Goal: Task Accomplishment & Management: Manage account settings

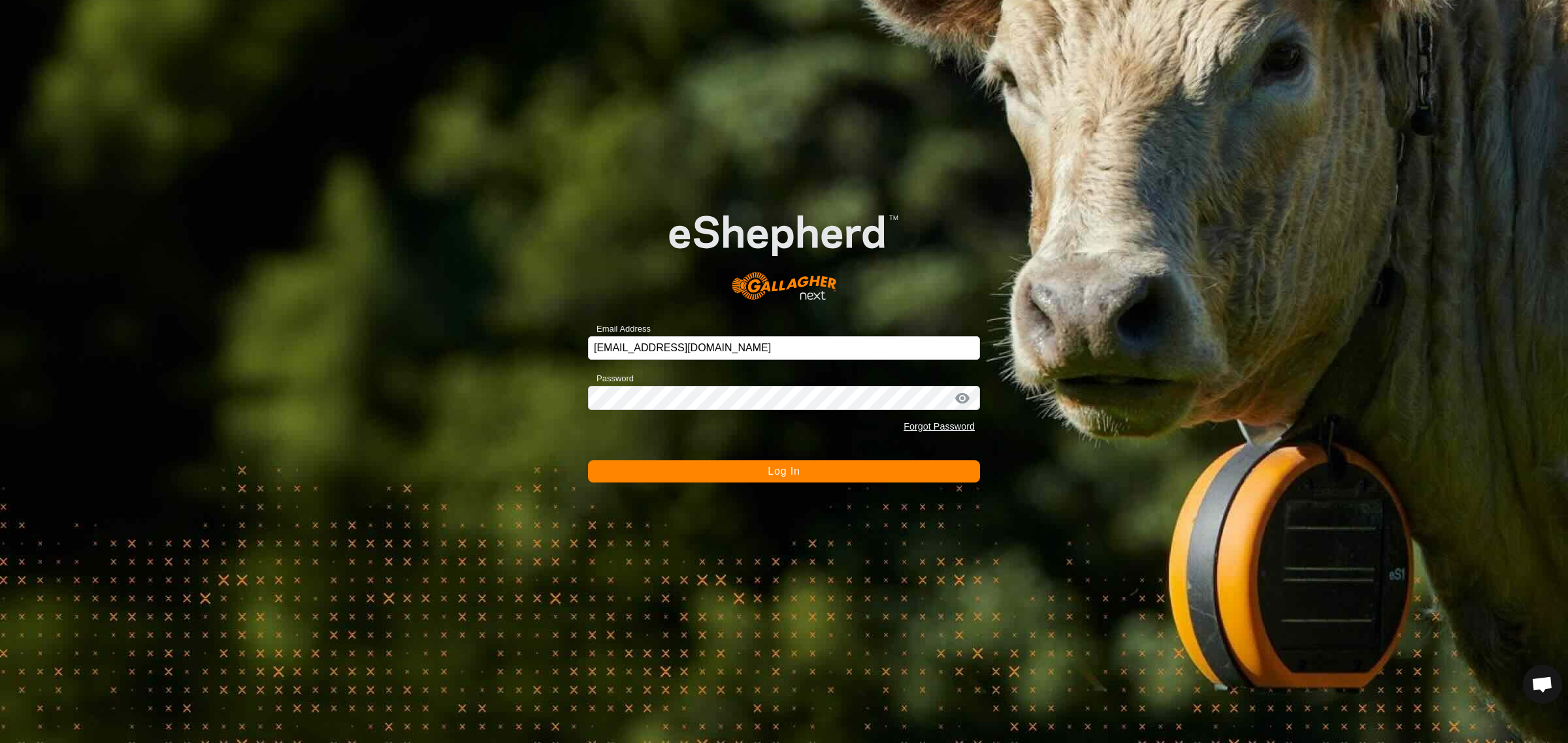
click at [778, 474] on span "Log In" at bounding box center [783, 471] width 32 height 11
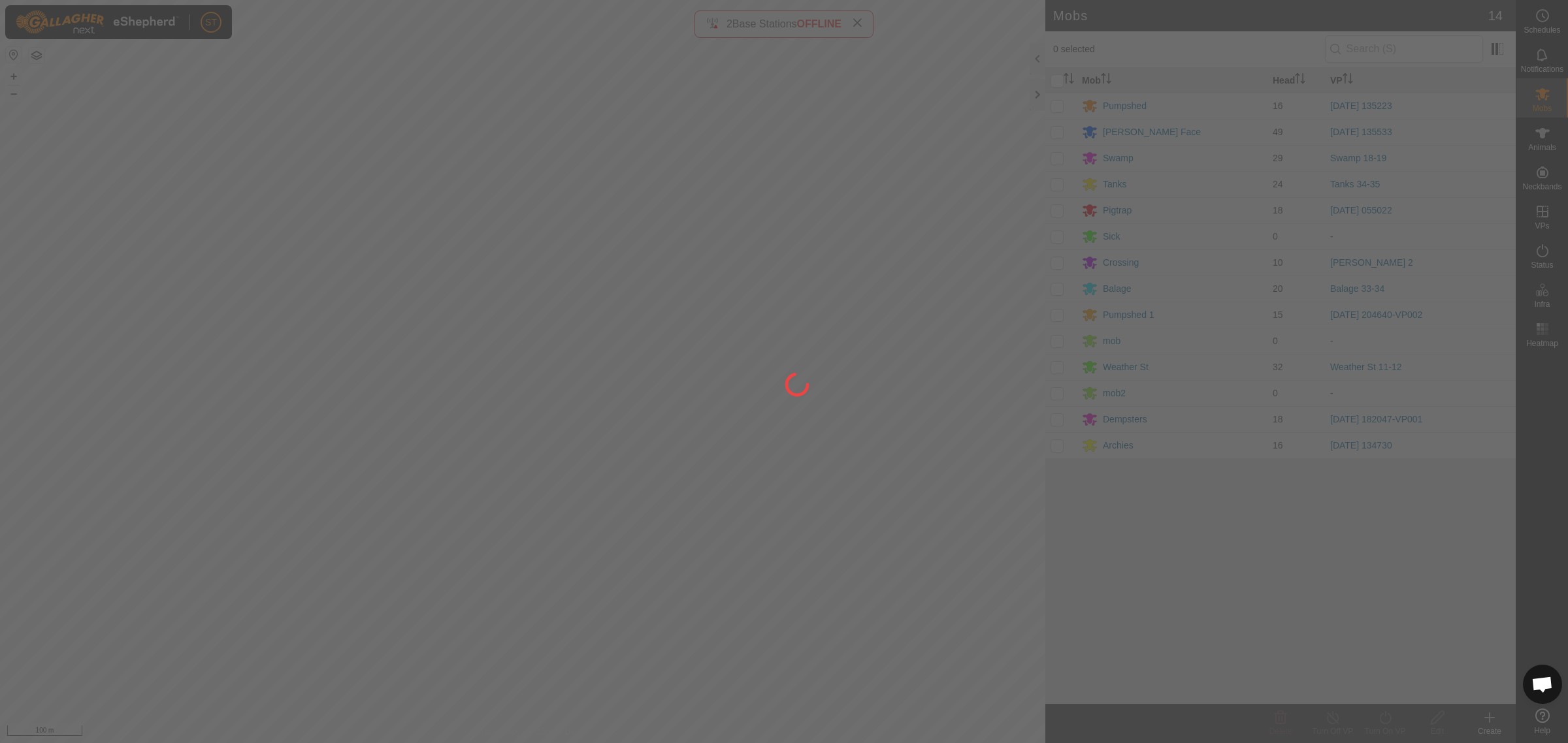
click at [857, 21] on div at bounding box center [784, 372] width 1568 height 743
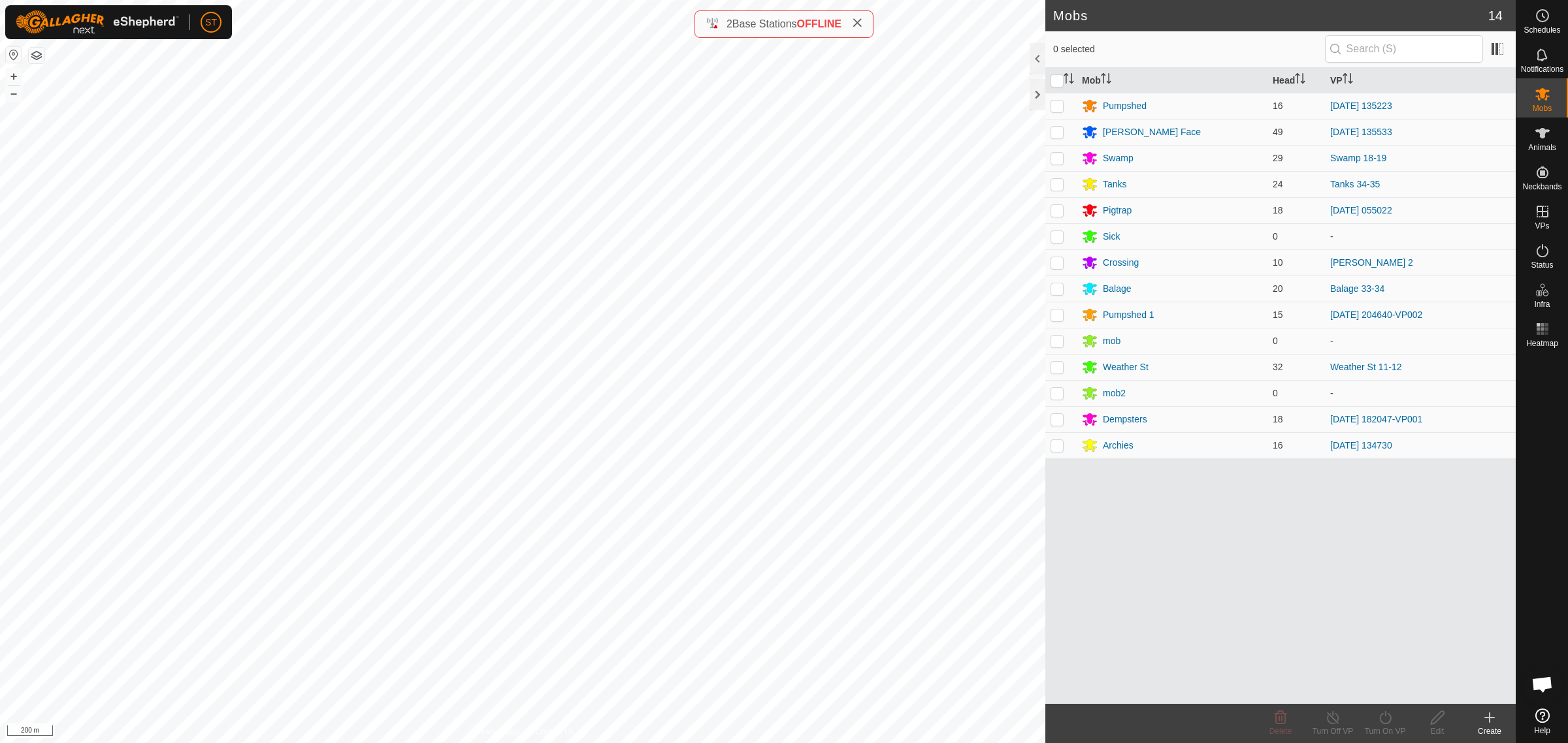
click at [857, 23] on icon at bounding box center [857, 23] width 10 height 10
click at [1539, 686] on span "Open chat" at bounding box center [1541, 686] width 21 height 18
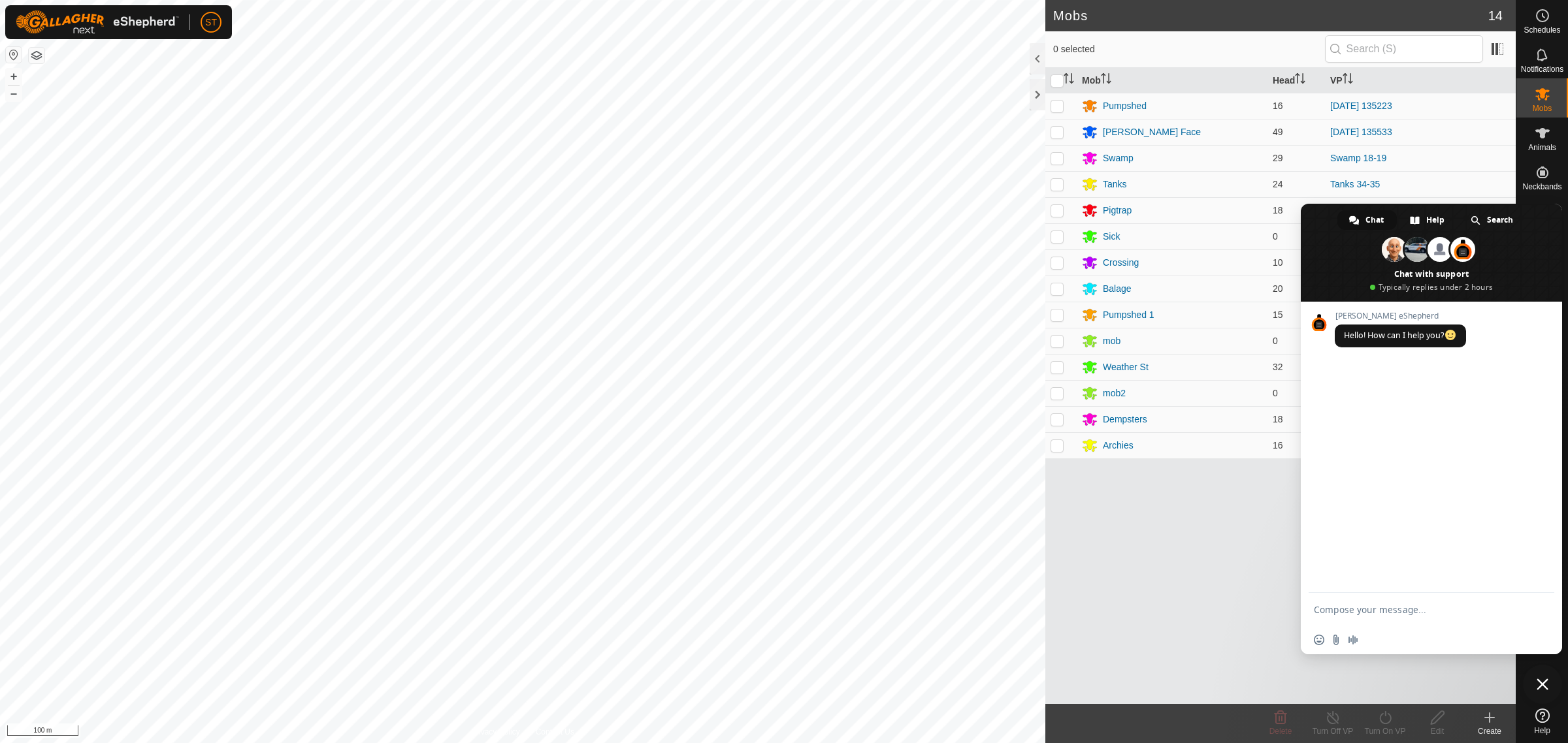
click at [1545, 687] on span "Close chat" at bounding box center [1542, 685] width 12 height 12
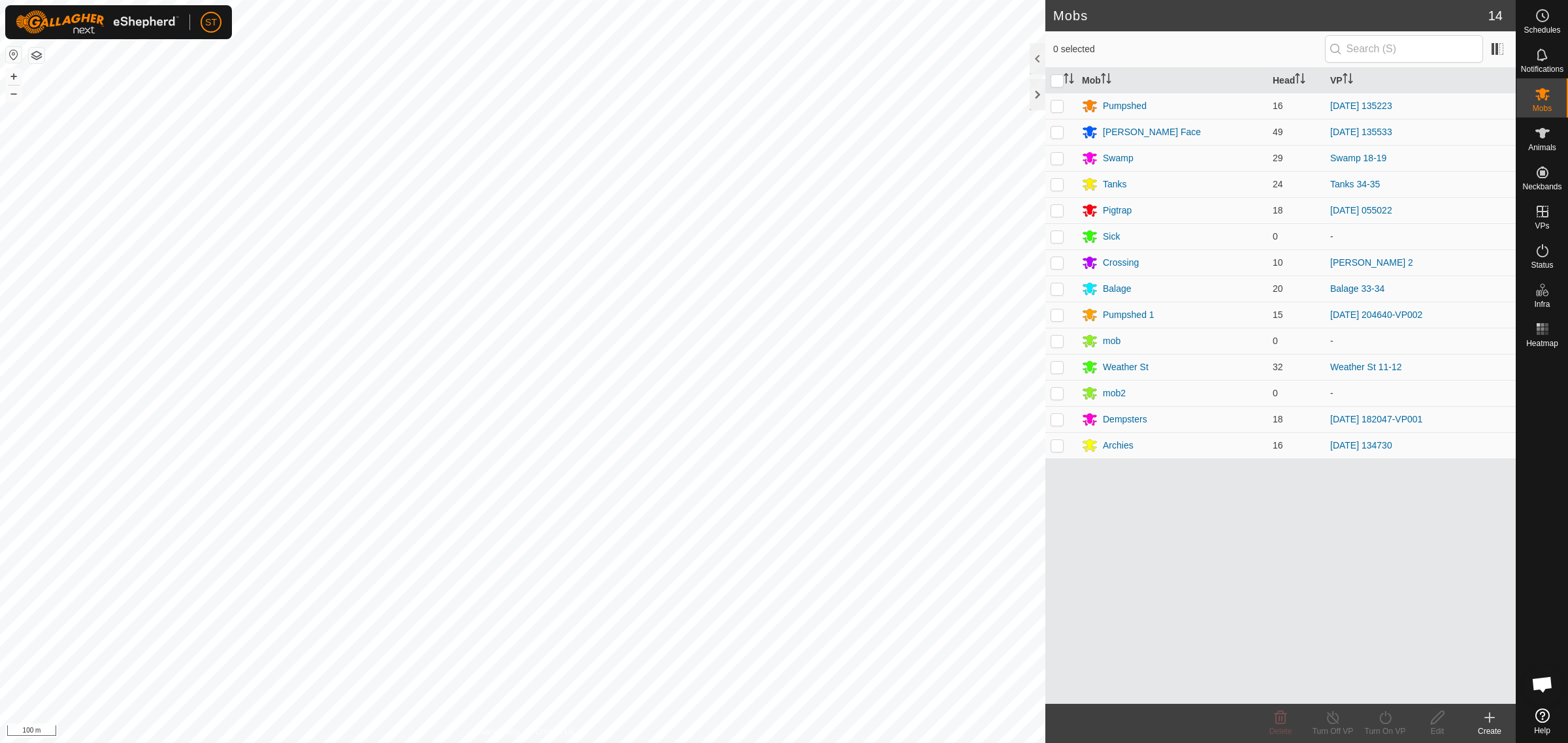
click at [1494, 722] on icon at bounding box center [1490, 717] width 15 height 15
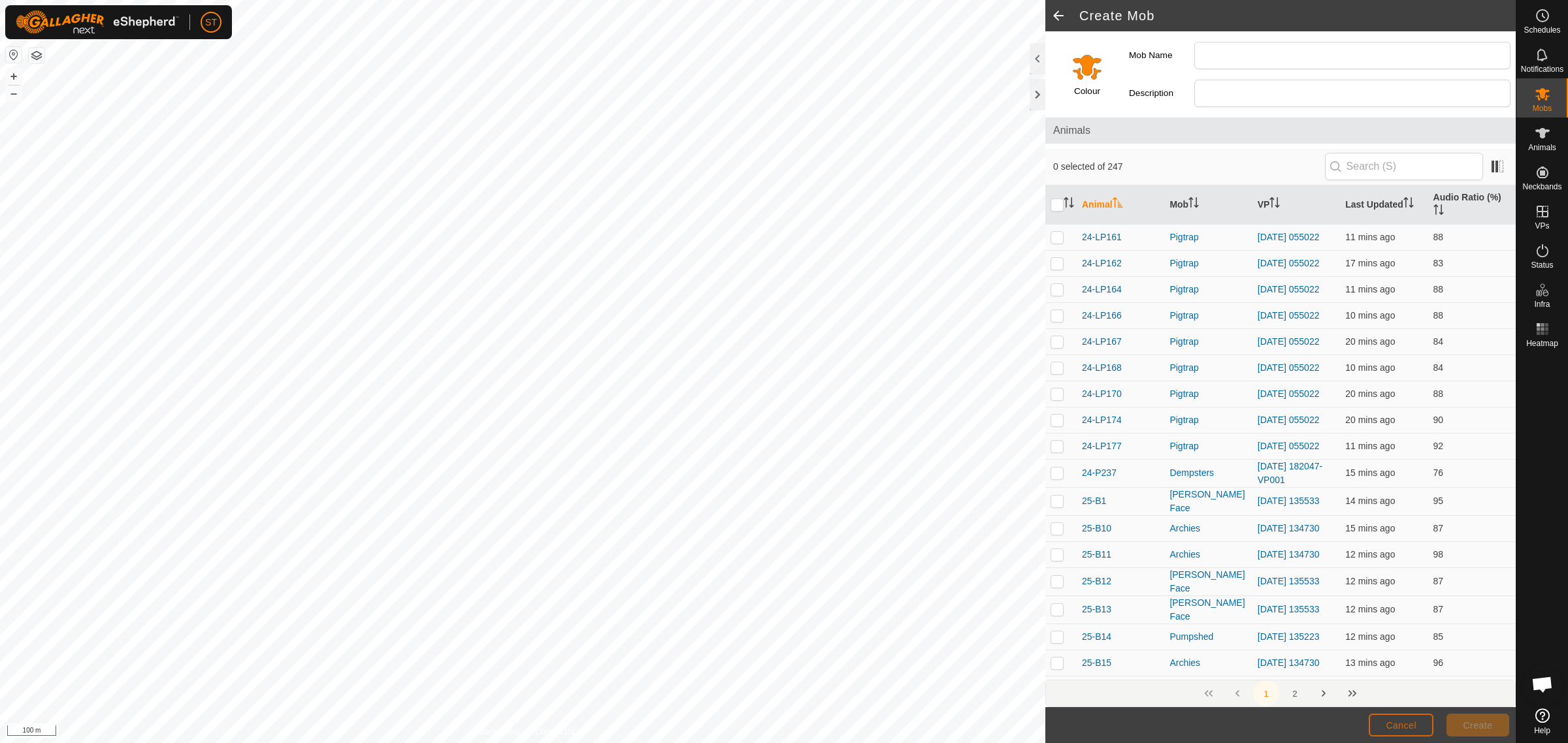
click at [1402, 722] on span "Cancel" at bounding box center [1402, 726] width 31 height 10
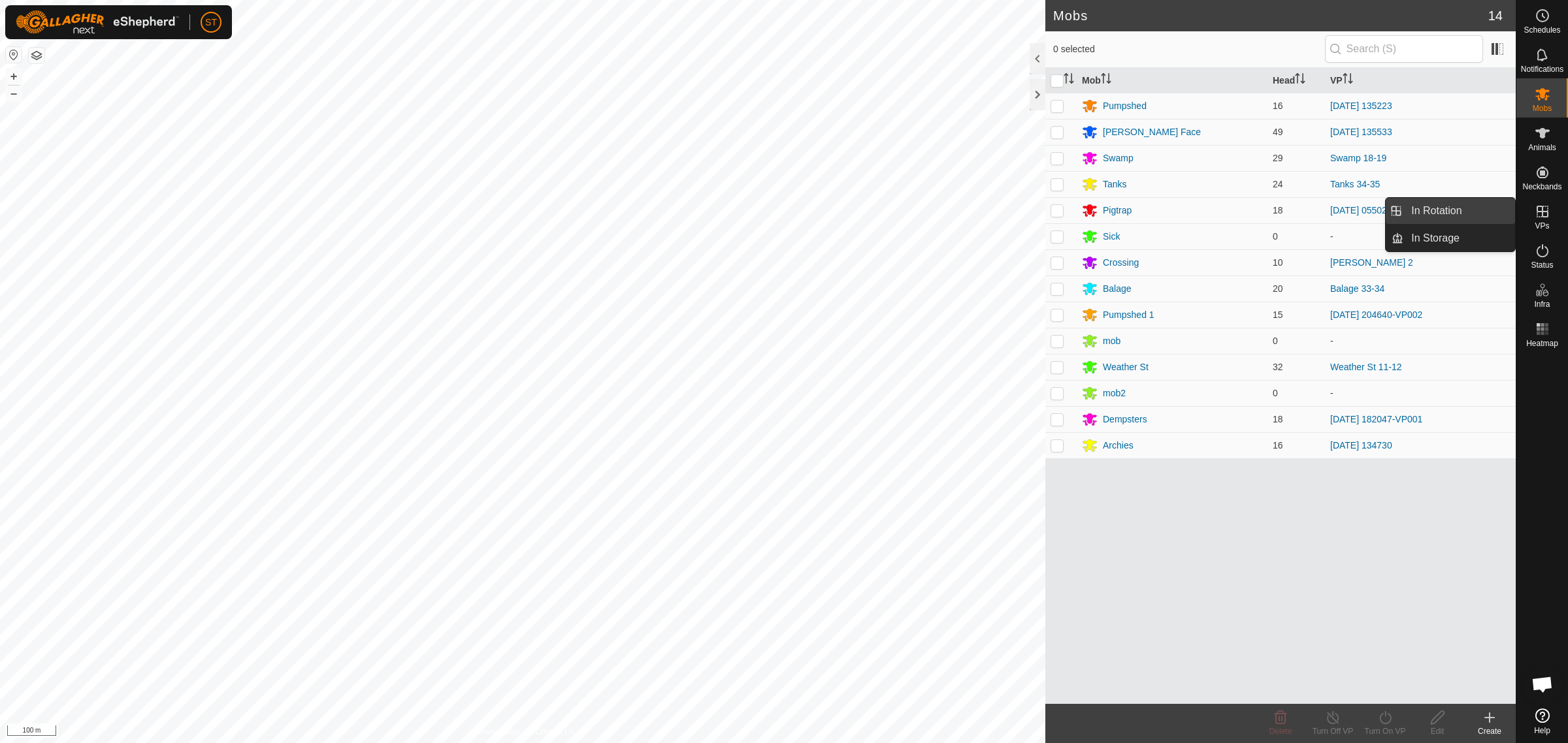
click at [1432, 209] on link "In Rotation" at bounding box center [1459, 211] width 112 height 26
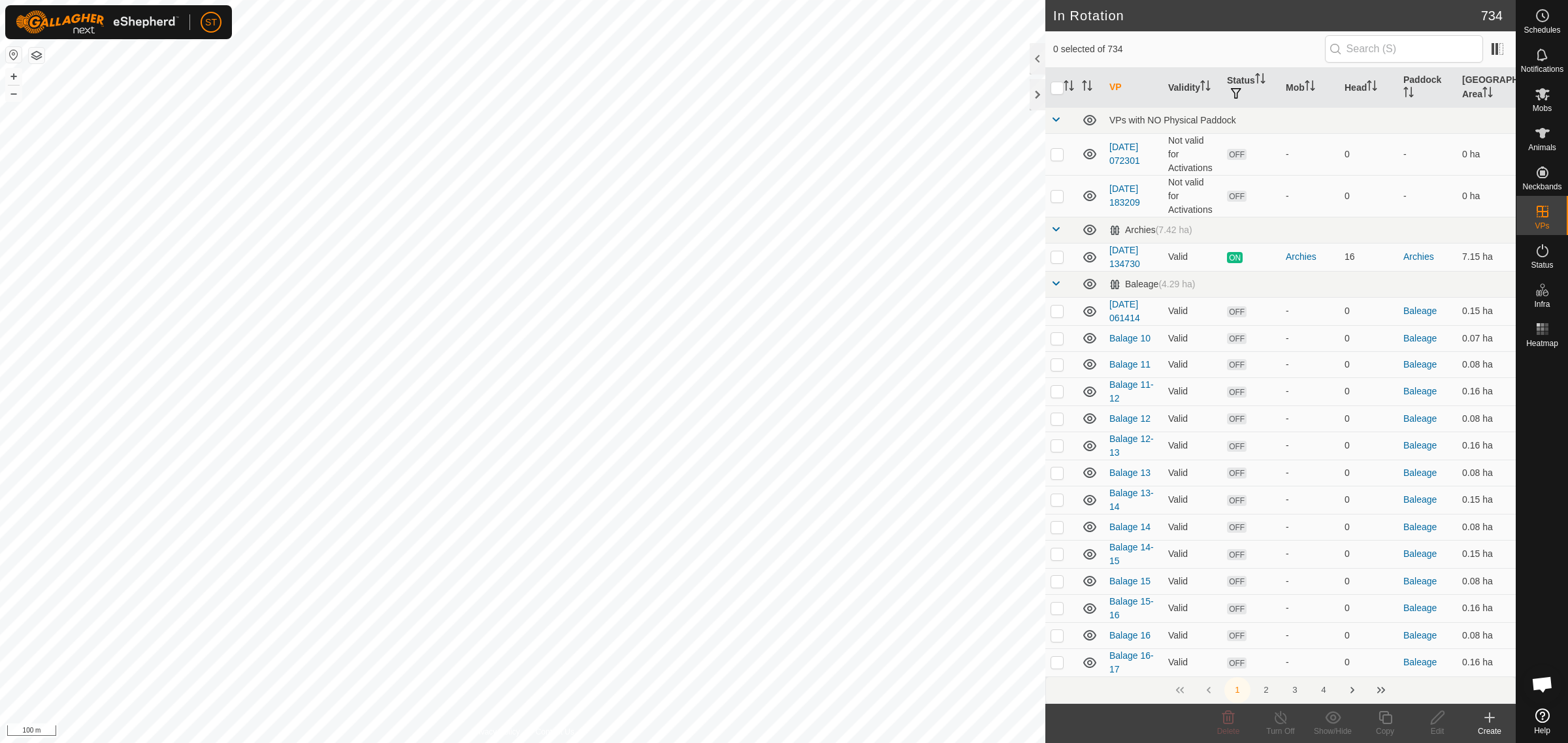
click at [1491, 730] on div "Create" at bounding box center [1489, 732] width 52 height 12
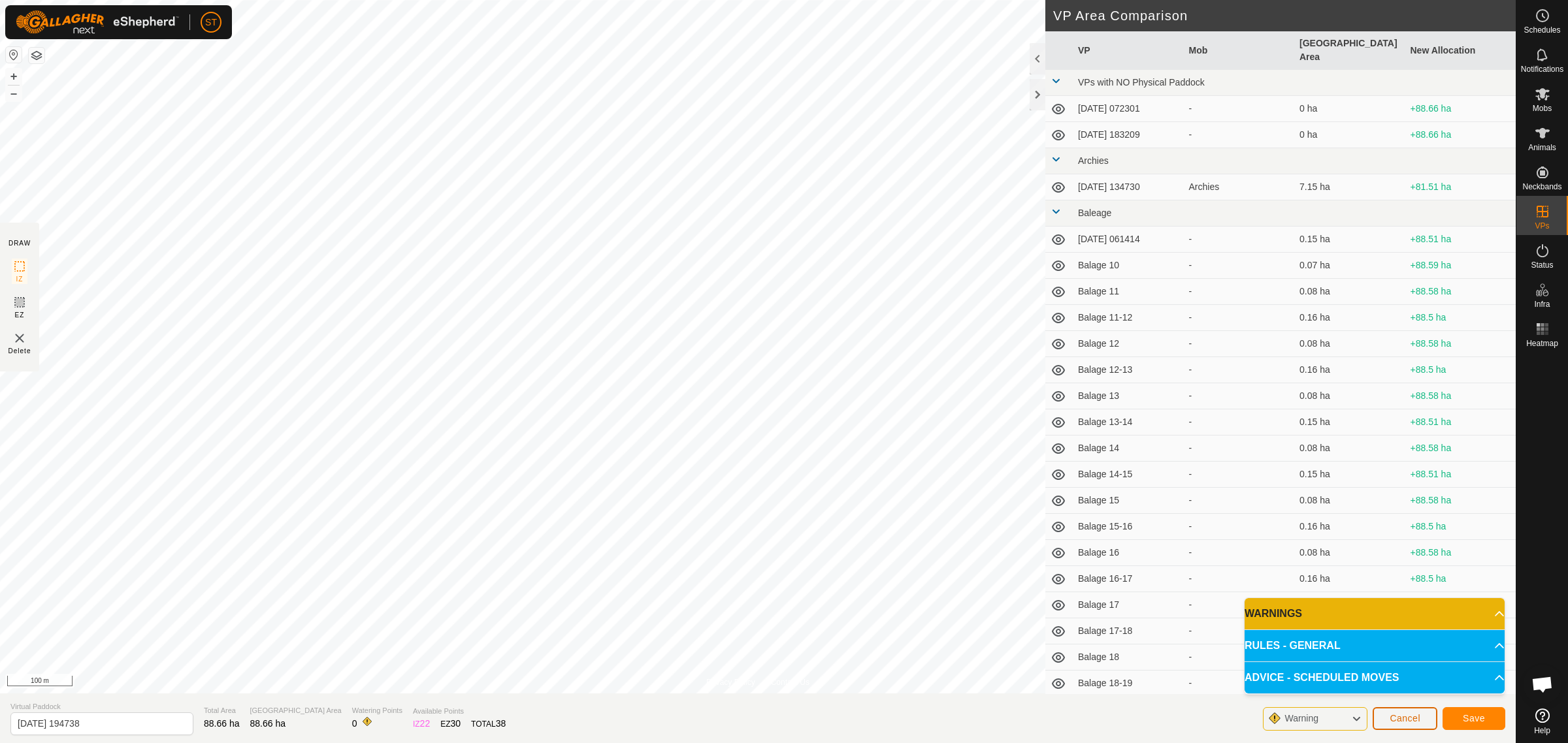
click at [1408, 716] on span "Cancel" at bounding box center [1405, 718] width 31 height 10
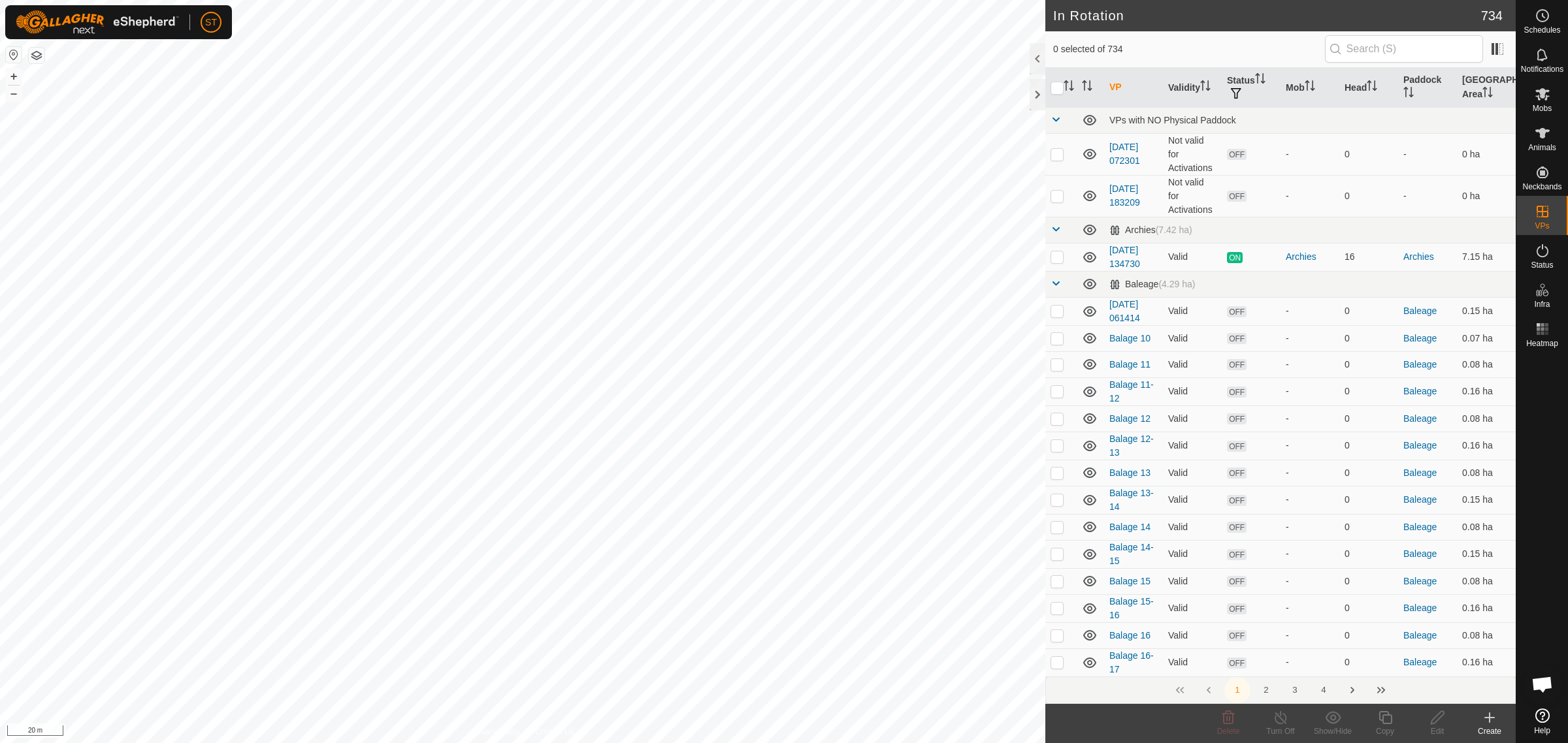
click at [1492, 719] on icon at bounding box center [1490, 717] width 15 height 15
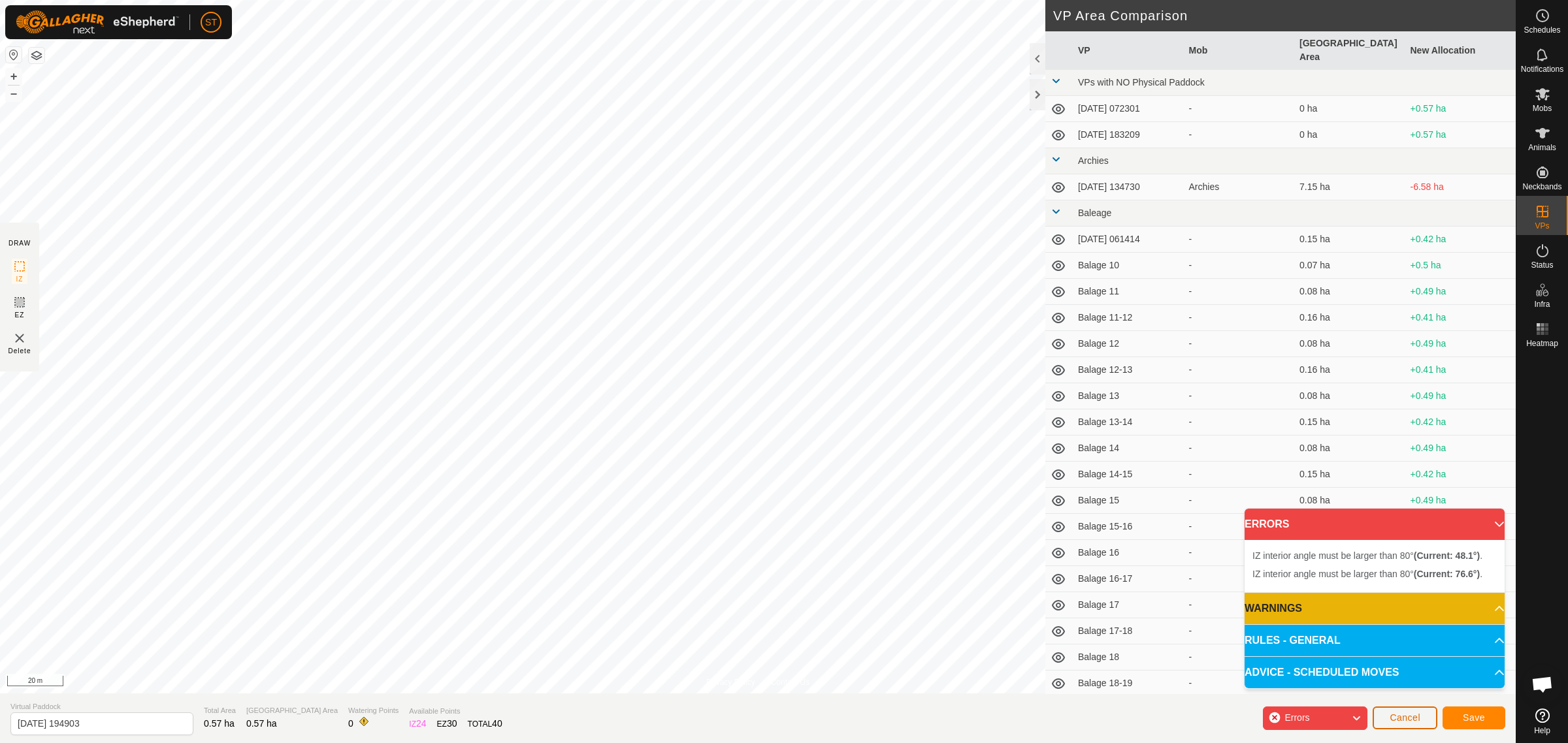
drag, startPoint x: 1414, startPoint y: 720, endPoint x: 1262, endPoint y: 615, distance: 184.7
click at [1414, 720] on span "Cancel" at bounding box center [1405, 718] width 31 height 10
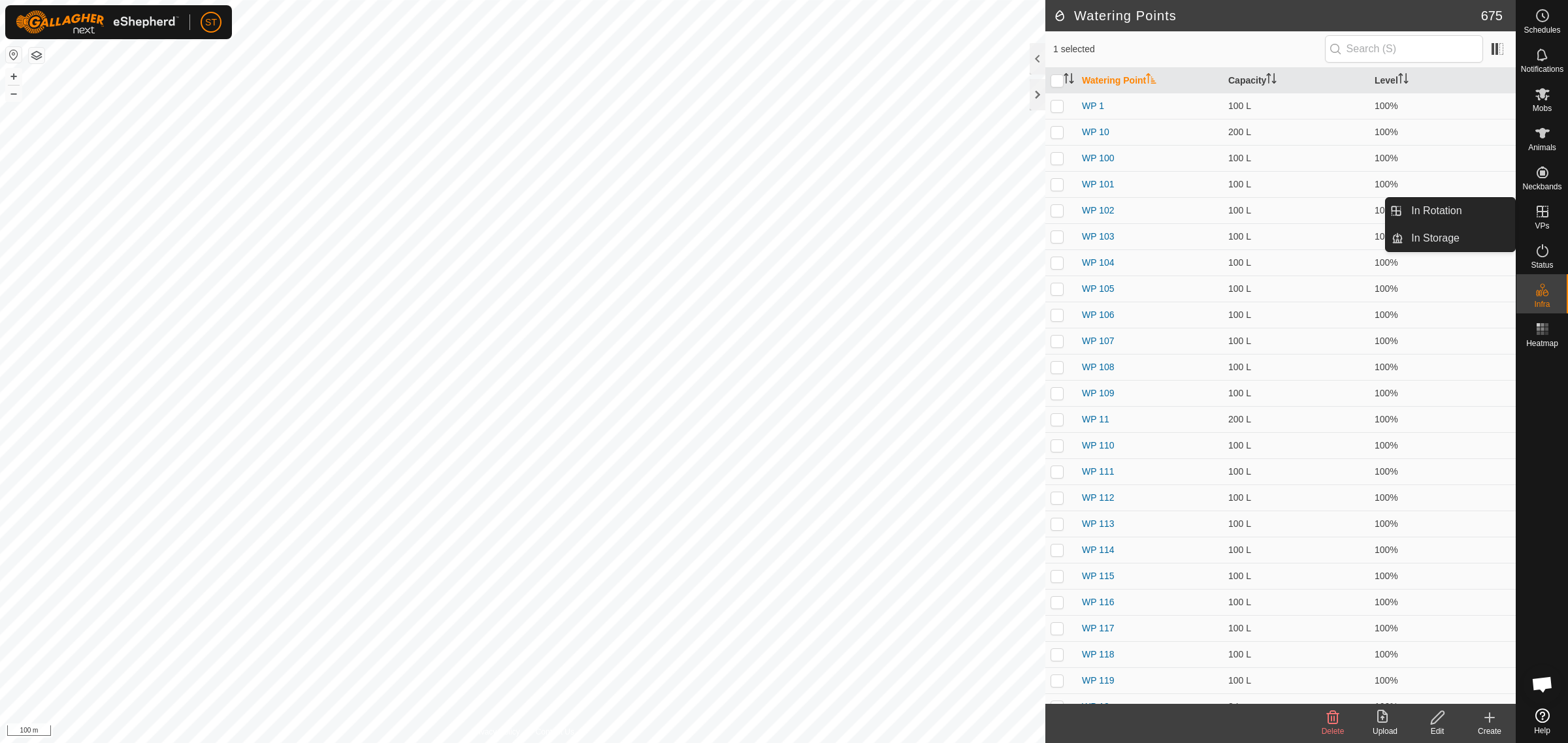
click at [1544, 217] on icon at bounding box center [1542, 212] width 12 height 12
click at [1425, 206] on link "In Rotation" at bounding box center [1459, 211] width 112 height 26
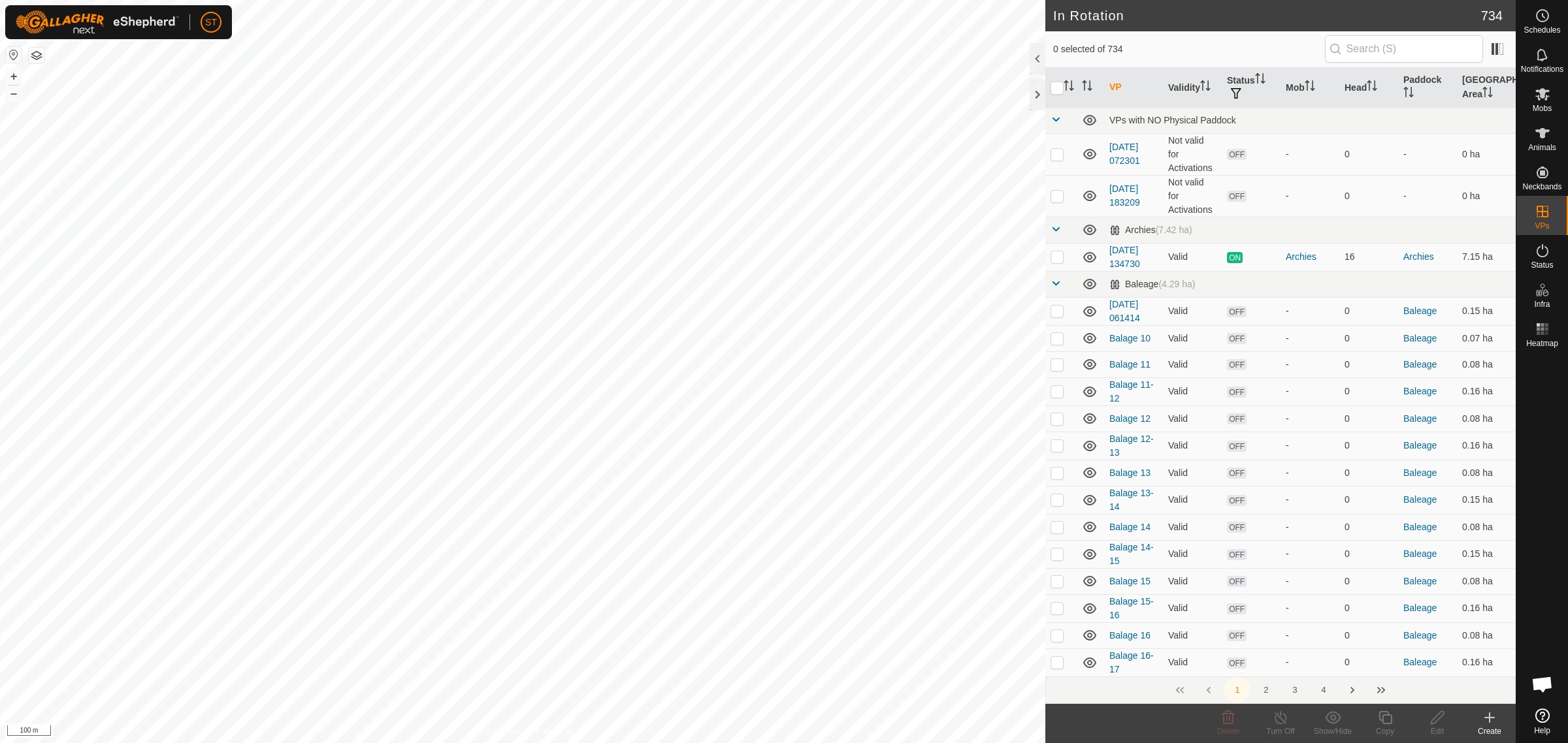
click at [1486, 722] on icon at bounding box center [1490, 717] width 15 height 15
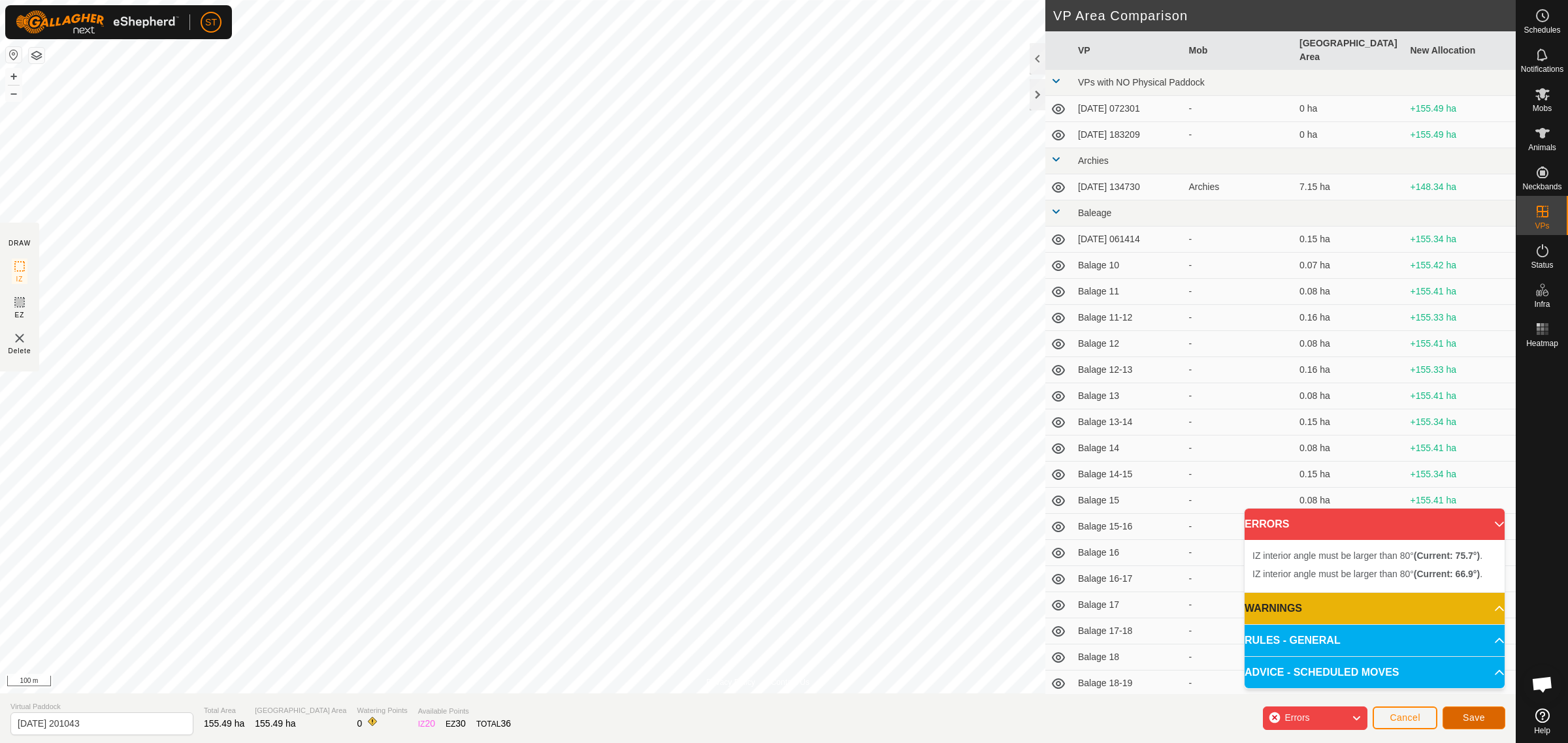
click at [1470, 718] on span "Save" at bounding box center [1474, 718] width 22 height 10
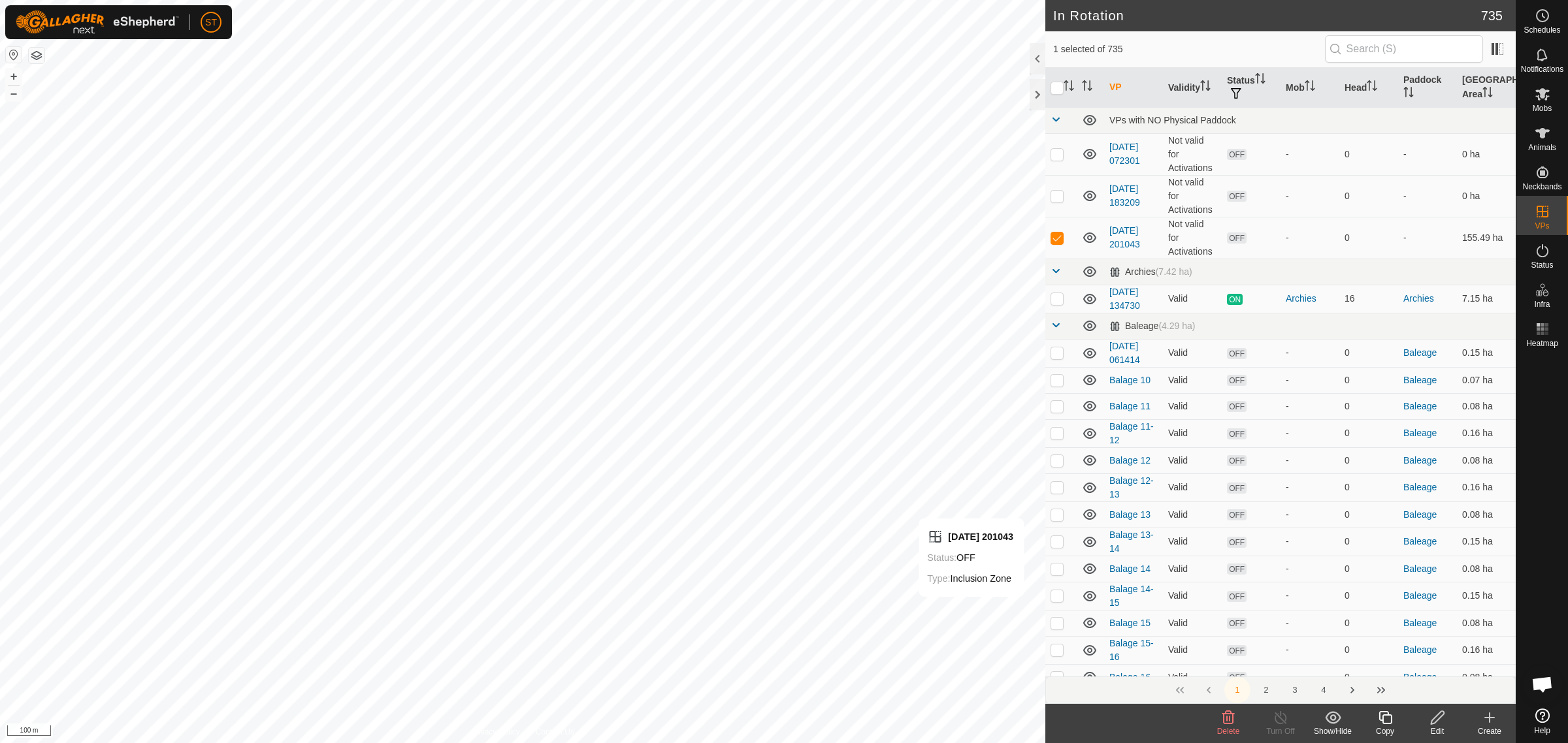
click at [1226, 722] on icon at bounding box center [1228, 717] width 12 height 13
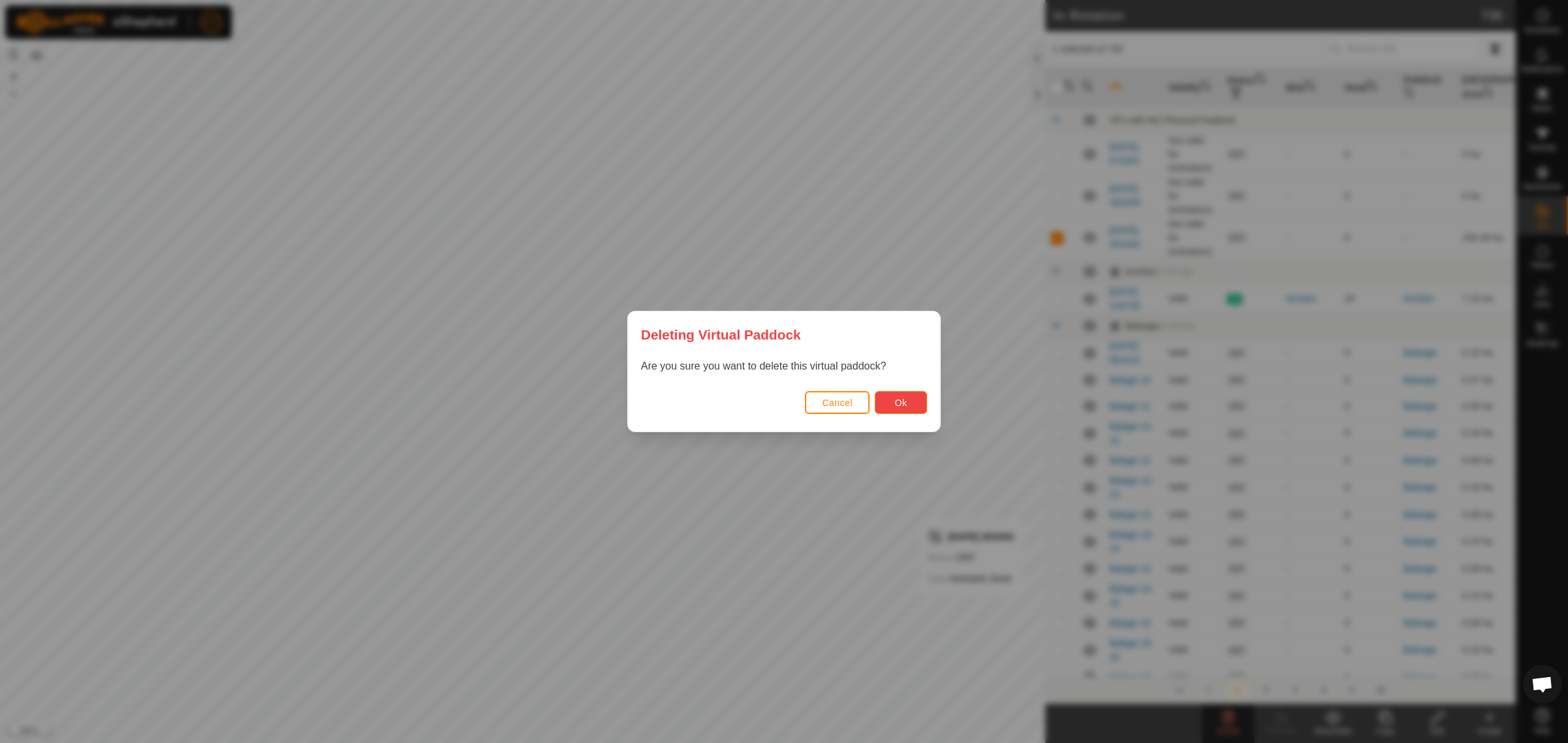
click at [903, 406] on span "Ok" at bounding box center [901, 403] width 12 height 10
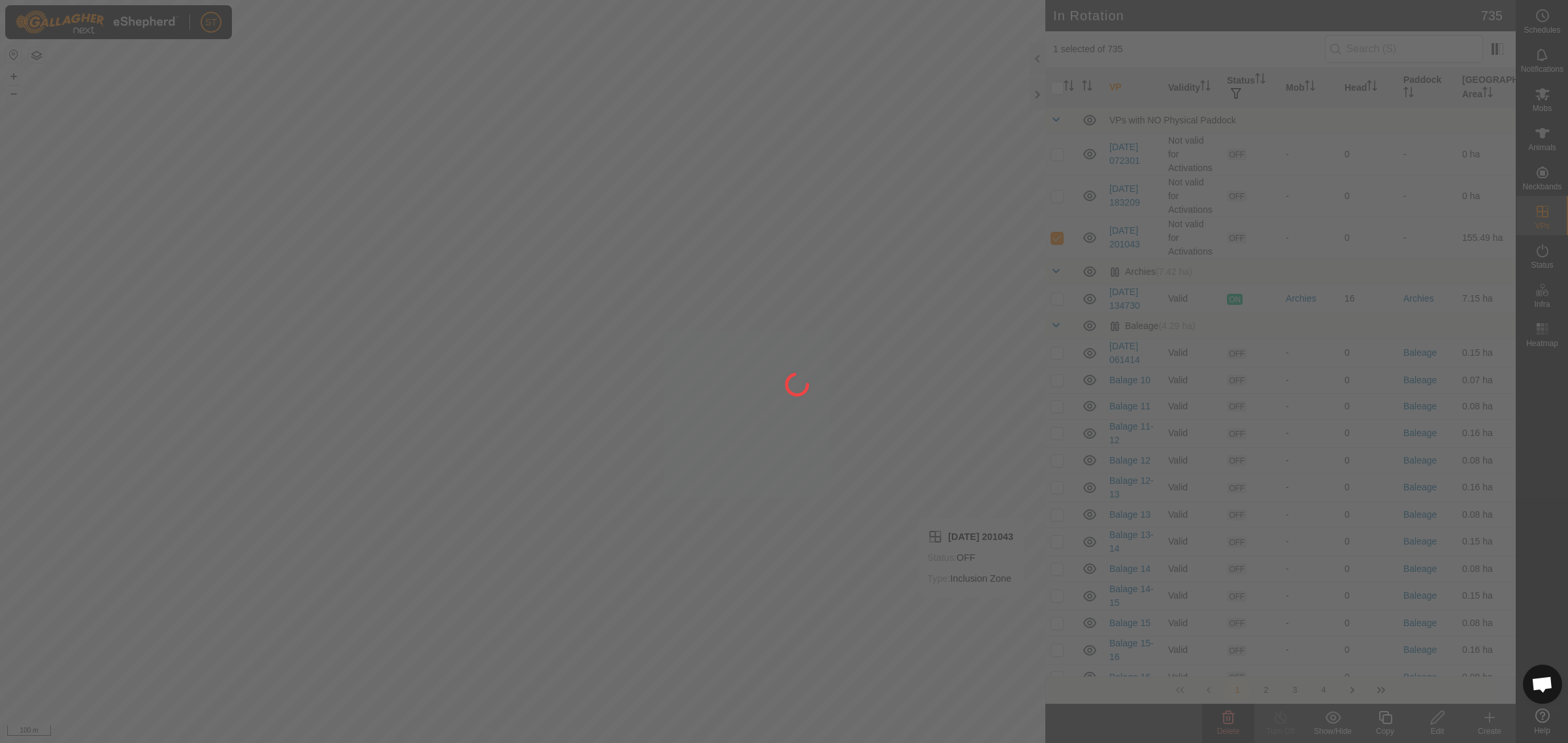
checkbox input "false"
drag, startPoint x: 263, startPoint y: 412, endPoint x: 341, endPoint y: 376, distance: 85.9
click at [341, 376] on div at bounding box center [784, 372] width 1568 height 743
